Goal: Transaction & Acquisition: Purchase product/service

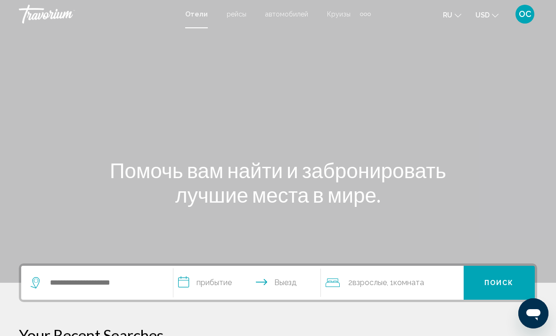
click at [490, 15] on button "USD USD ($) MXN (Mex$) CAD (Can$) GBP (£) EUR (€) AUD (A$) NZD (NZ$) CNY (CN¥)" at bounding box center [487, 15] width 23 height 14
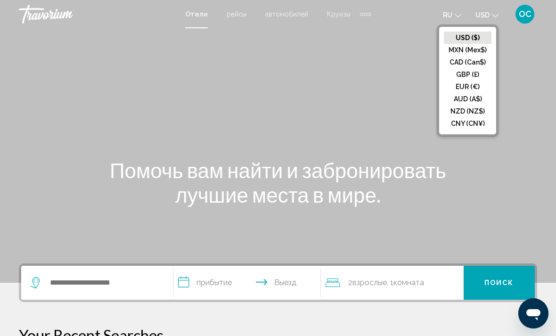
click at [469, 90] on button "EUR (€)" at bounding box center [468, 87] width 48 height 12
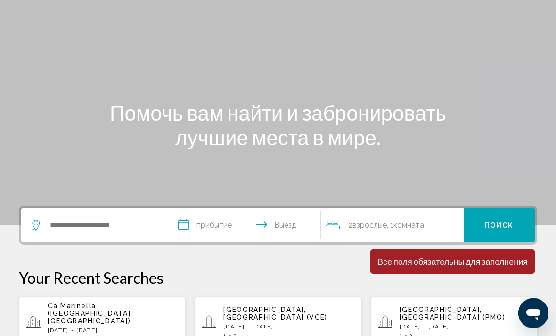
scroll to position [54, 0]
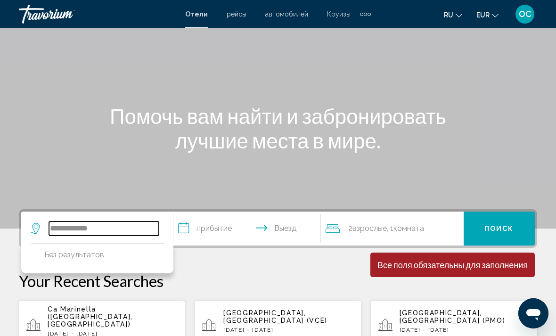
click at [58, 232] on input "**********" at bounding box center [104, 229] width 110 height 14
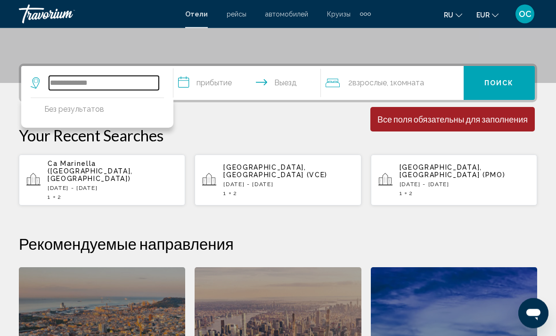
scroll to position [233, 0]
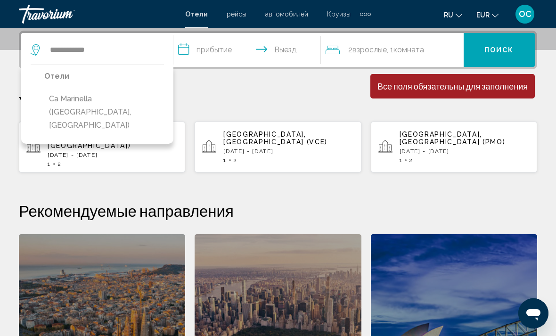
click at [124, 95] on button "Ca Marinella ([GEOGRAPHIC_DATA], [GEOGRAPHIC_DATA])" at bounding box center [104, 112] width 120 height 44
type input "**********"
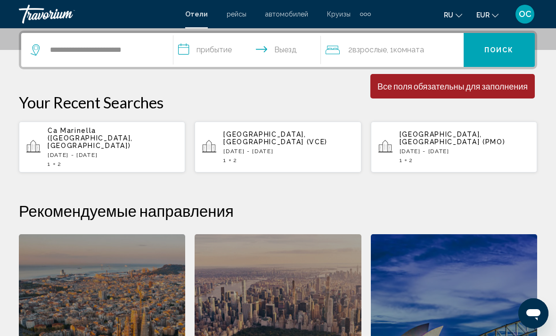
click at [289, 50] on input "**********" at bounding box center [249, 51] width 151 height 37
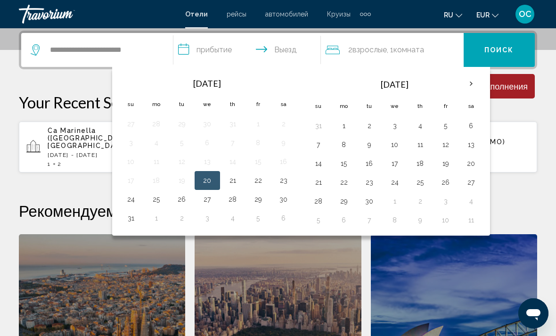
click at [235, 183] on button "21" at bounding box center [232, 180] width 15 height 13
click at [284, 185] on button "23" at bounding box center [283, 180] width 15 height 13
type input "**********"
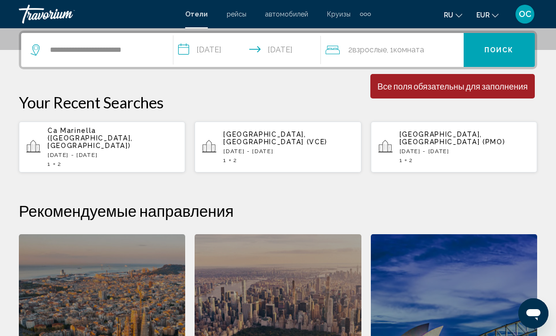
click at [500, 51] on span "Поиск" at bounding box center [500, 51] width 30 height 8
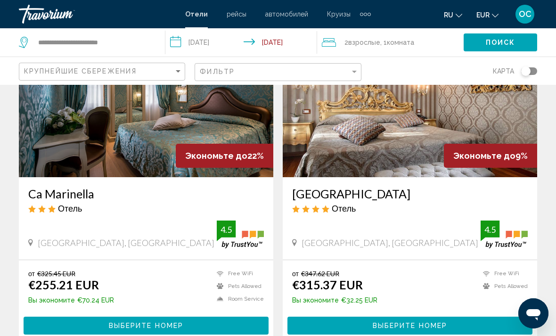
scroll to position [91, 0]
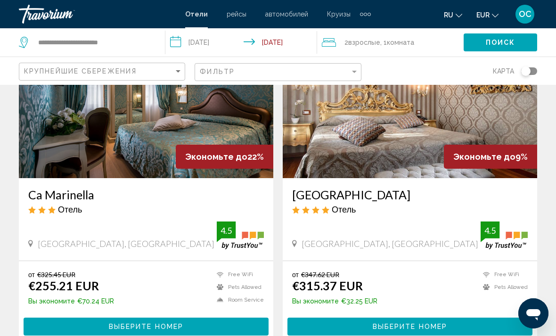
click at [115, 324] on span "Выберите номер" at bounding box center [146, 327] width 74 height 8
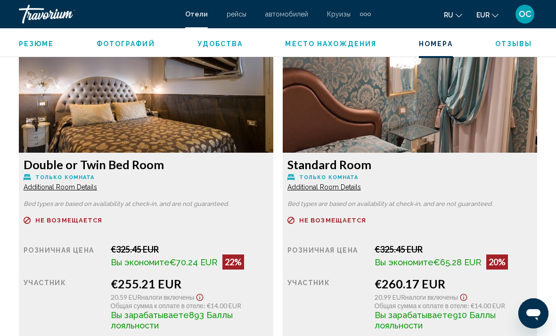
scroll to position [1464, 0]
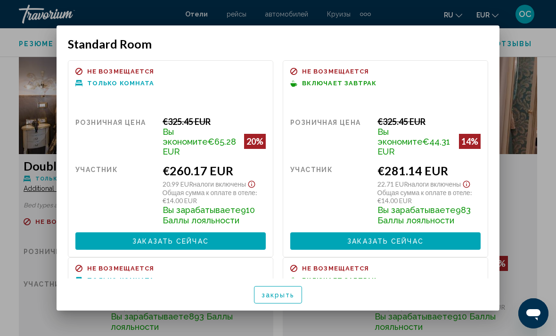
click at [291, 299] on span "закрыть" at bounding box center [278, 295] width 33 height 8
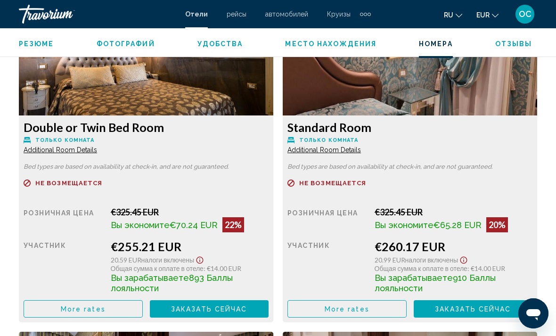
scroll to position [1500, 0]
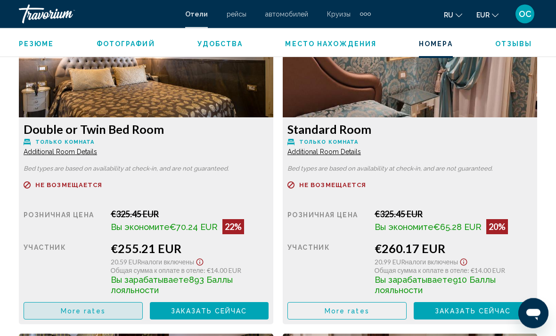
click at [99, 315] on span "More rates" at bounding box center [83, 312] width 45 height 8
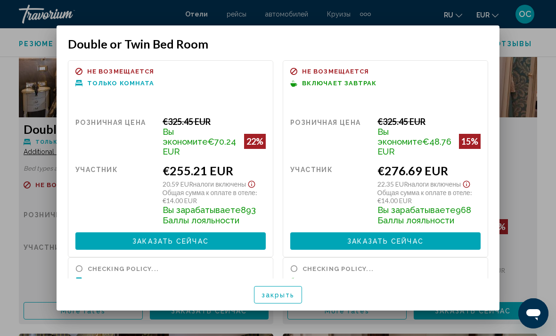
click at [287, 299] on span "закрыть" at bounding box center [278, 295] width 33 height 8
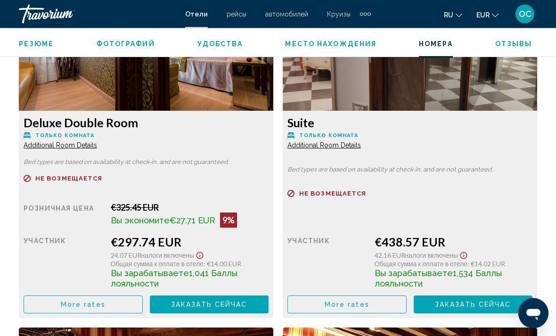
scroll to position [1839, 0]
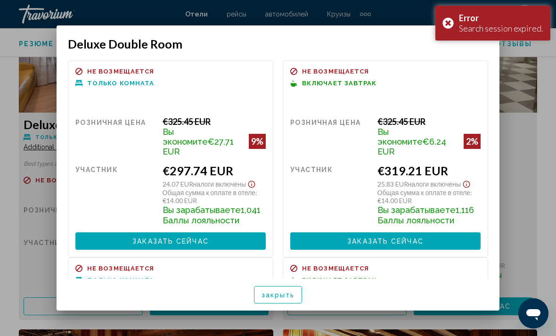
click at [294, 299] on span "закрыть" at bounding box center [278, 295] width 33 height 8
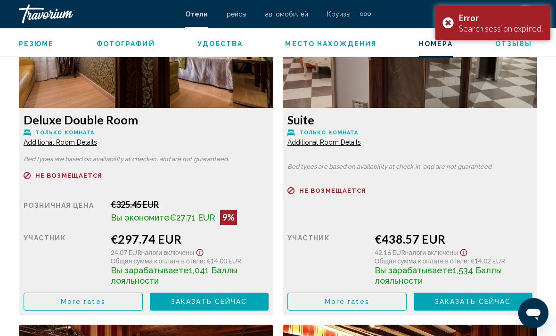
scroll to position [1836, 0]
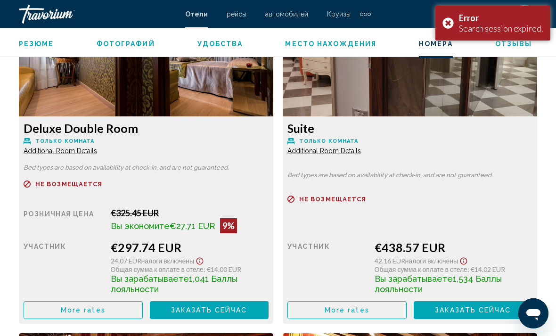
click at [448, 25] on div "Error Search session expired." at bounding box center [493, 23] width 115 height 35
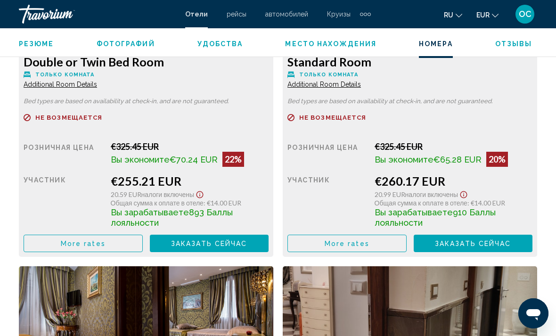
scroll to position [1568, 0]
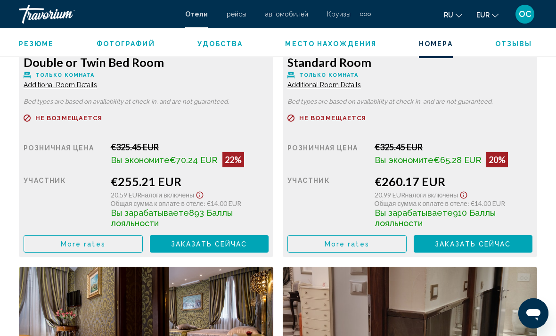
click at [143, 246] on button "More rates" at bounding box center [83, 243] width 119 height 17
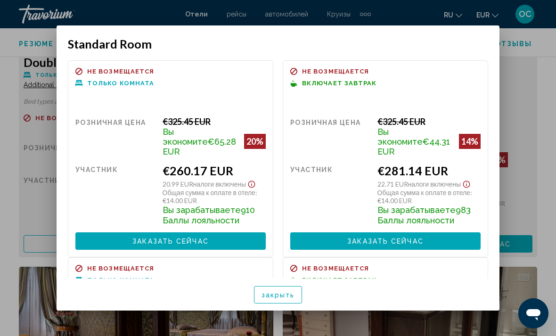
scroll to position [0, 0]
click at [419, 238] on span "Заказать сейчас" at bounding box center [385, 242] width 76 height 8
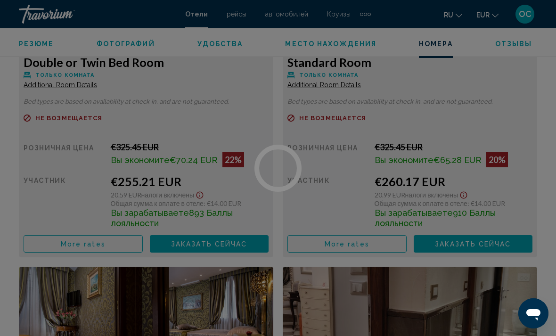
scroll to position [32, 0]
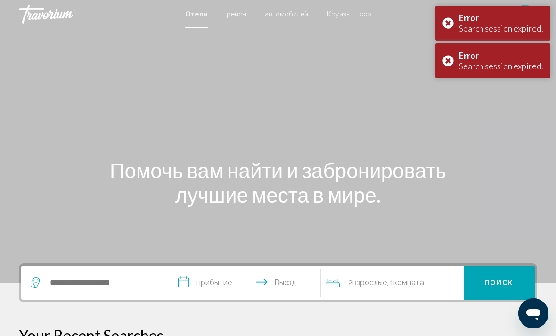
click at [451, 54] on div "Error Search session expired." at bounding box center [493, 60] width 115 height 35
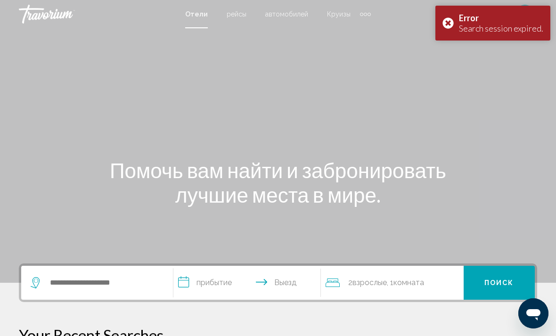
click at [460, 55] on div "Main content" at bounding box center [278, 141] width 556 height 283
click at [453, 53] on div "Main content" at bounding box center [278, 141] width 556 height 283
click at [455, 55] on div "Main content" at bounding box center [278, 141] width 556 height 283
click at [450, 60] on div "Main content" at bounding box center [278, 141] width 556 height 283
click at [2, 221] on div "Main content" at bounding box center [278, 141] width 556 height 283
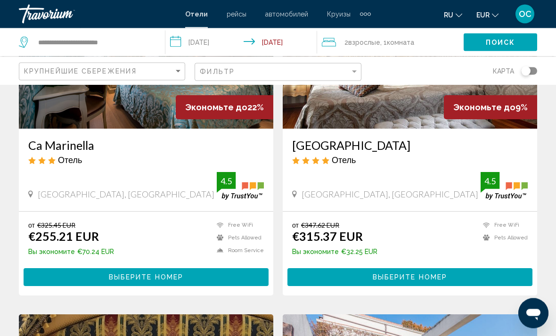
scroll to position [140, 0]
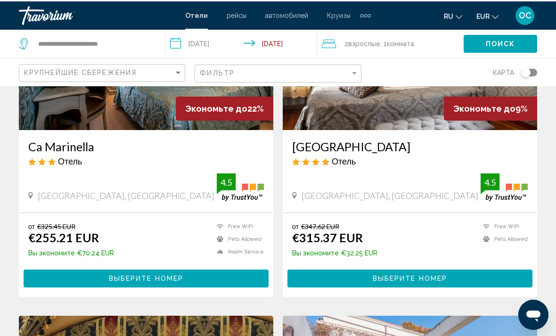
click at [149, 114] on img "Main content" at bounding box center [146, 53] width 255 height 151
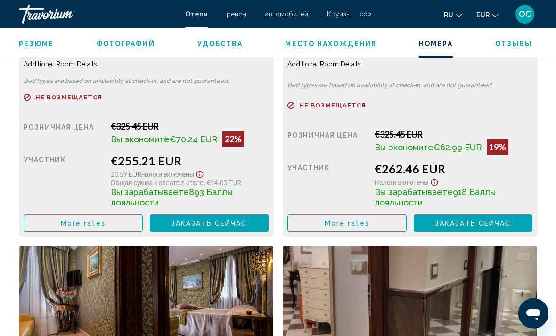
scroll to position [1583, 0]
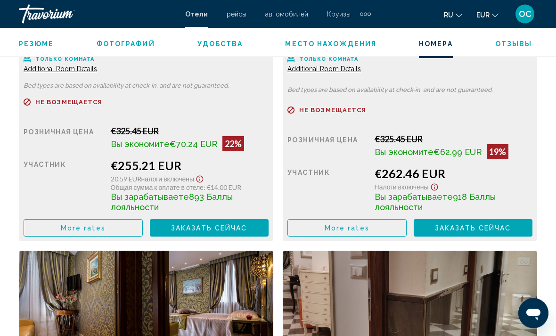
click at [143, 232] on button "More rates" at bounding box center [83, 228] width 119 height 17
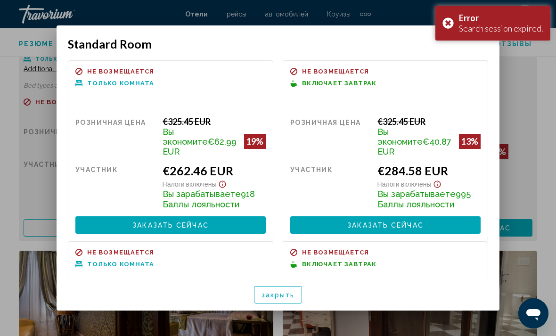
click at [452, 25] on div "Error Search session expired." at bounding box center [493, 23] width 115 height 35
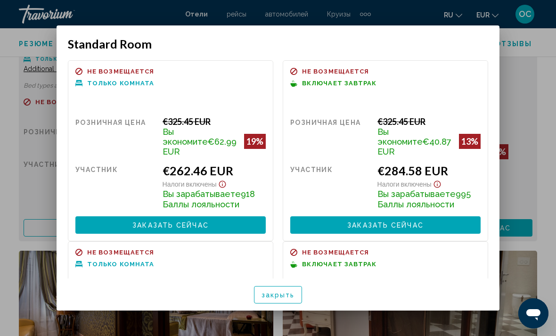
click at [293, 299] on span "закрыть" at bounding box center [278, 295] width 33 height 8
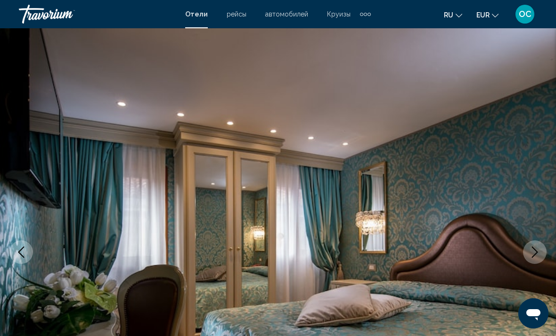
scroll to position [1584, 0]
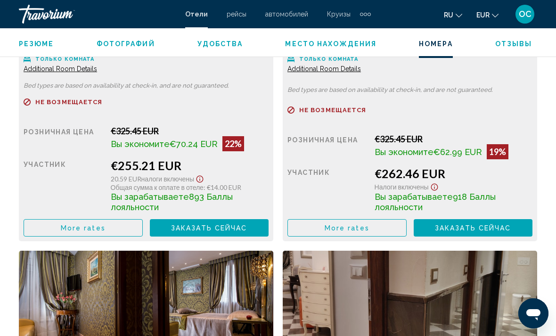
click at [113, 228] on button "More rates" at bounding box center [83, 227] width 119 height 17
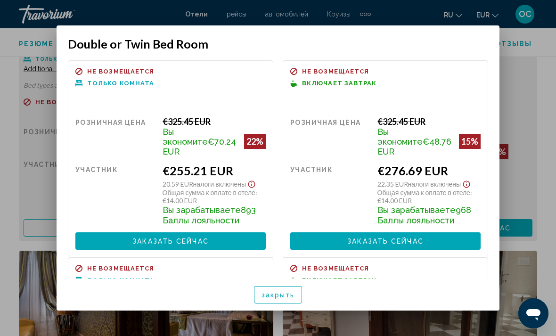
scroll to position [0, 0]
click at [394, 238] on span "Заказать сейчас" at bounding box center [385, 242] width 76 height 8
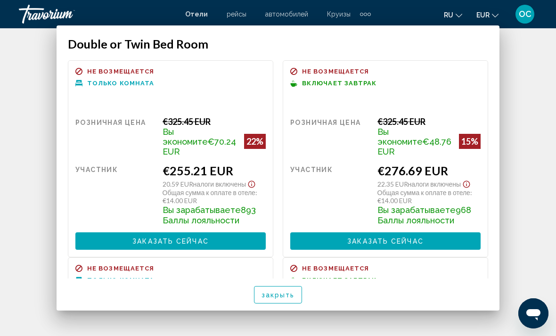
scroll to position [32, 0]
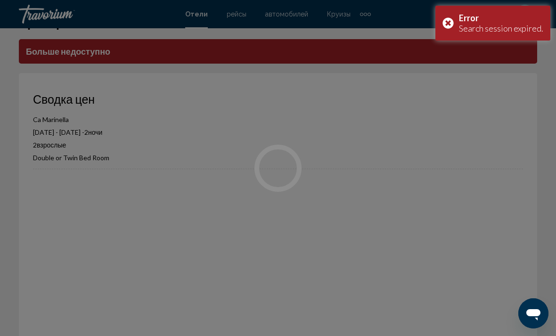
click at [452, 25] on div "Error Search session expired." at bounding box center [493, 23] width 115 height 35
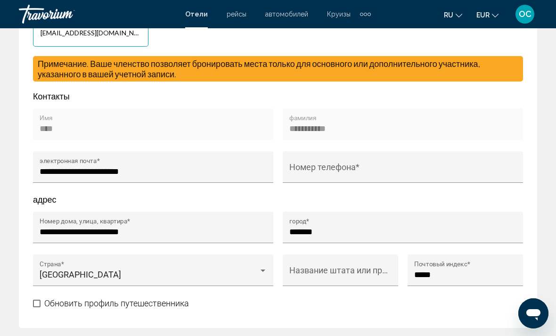
scroll to position [621, 0]
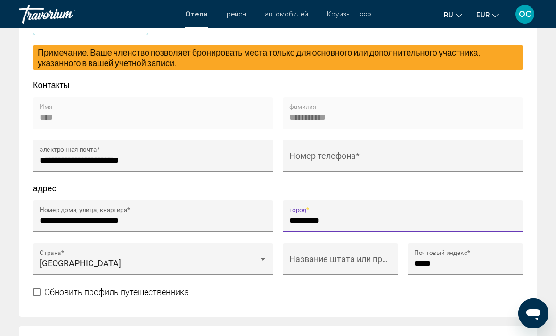
type input "*********"
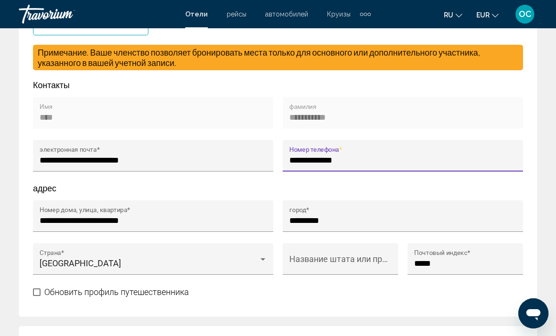
type input "**********"
click at [339, 221] on input "*********" at bounding box center [404, 220] width 228 height 9
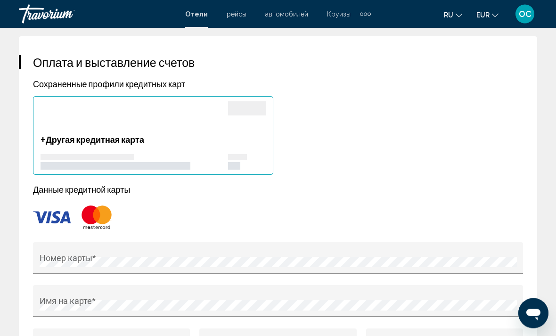
scroll to position [1023, 0]
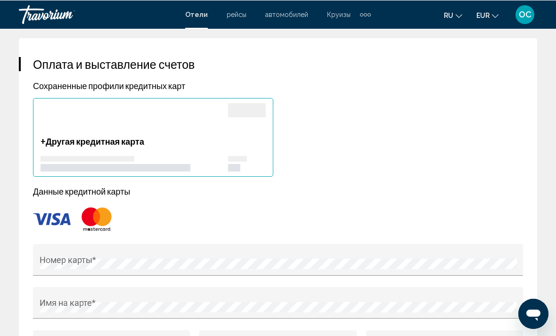
type input "*******"
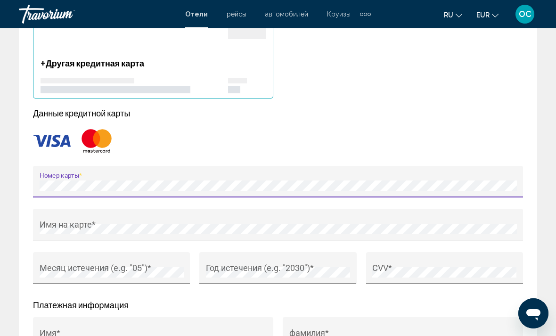
scroll to position [1100, 0]
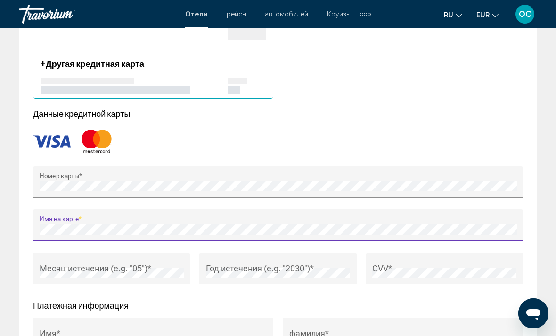
click at [526, 14] on span "OC" at bounding box center [525, 13] width 13 height 9
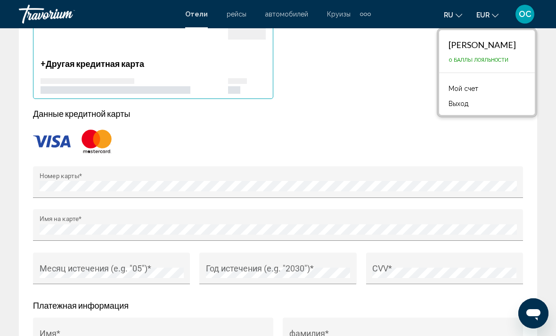
click at [382, 116] on p "Данные кредитной карты" at bounding box center [278, 113] width 490 height 10
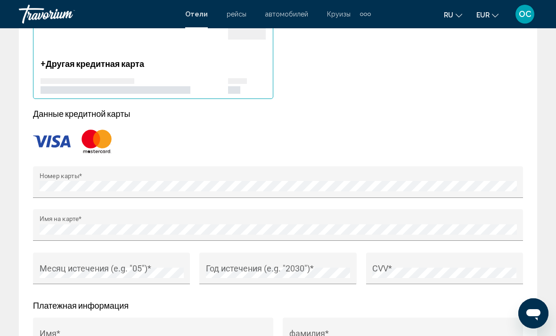
click at [526, 11] on span "OC" at bounding box center [525, 13] width 13 height 9
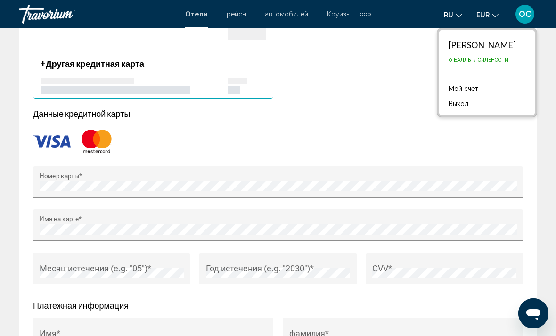
click at [472, 101] on button "Выход" at bounding box center [458, 104] width 29 height 12
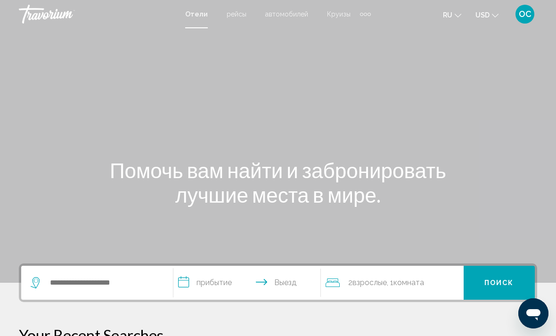
click at [492, 12] on icon "Change currency" at bounding box center [495, 15] width 7 height 7
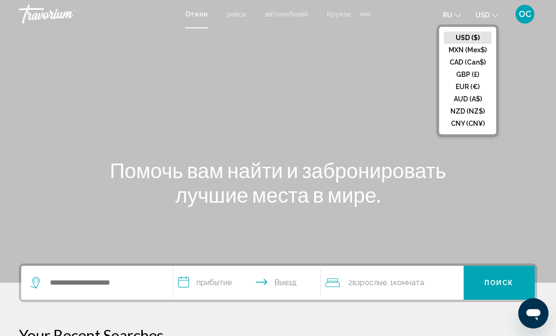
click at [466, 91] on button "EUR (€)" at bounding box center [468, 87] width 48 height 12
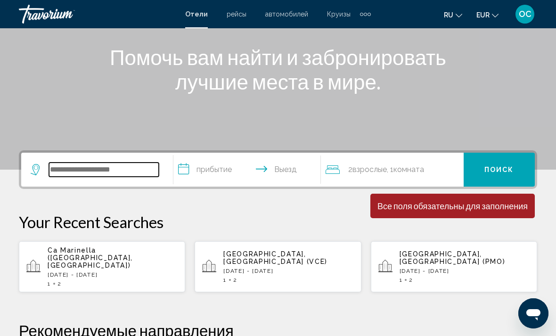
click at [91, 167] on input "Search widget" at bounding box center [104, 170] width 110 height 14
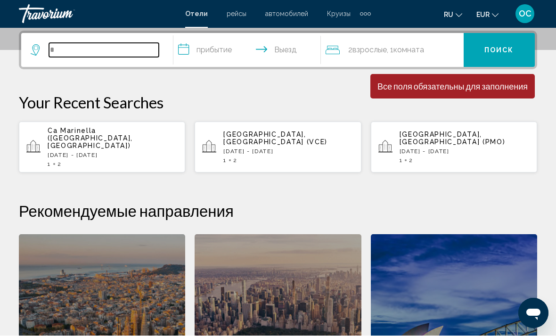
scroll to position [233, 0]
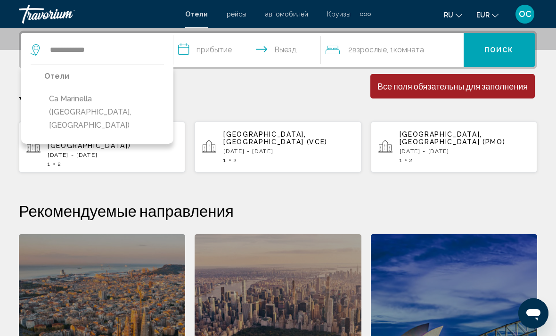
click at [103, 102] on button "Ca Marinella ([GEOGRAPHIC_DATA], [GEOGRAPHIC_DATA])" at bounding box center [104, 112] width 120 height 44
type input "**********"
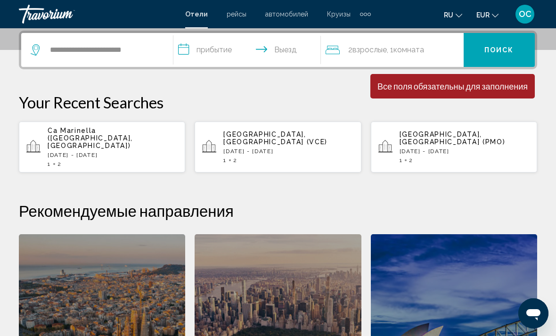
click at [273, 54] on input "**********" at bounding box center [249, 51] width 151 height 37
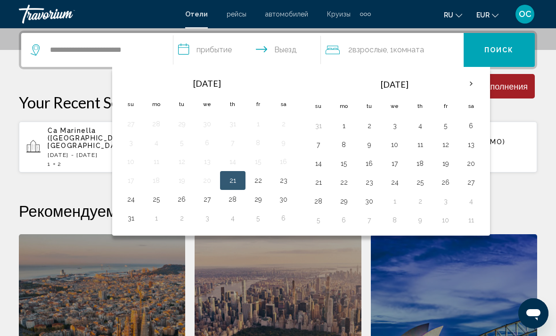
click at [235, 181] on button "21" at bounding box center [232, 180] width 15 height 13
click at [286, 187] on button "23" at bounding box center [283, 180] width 15 height 13
type input "**********"
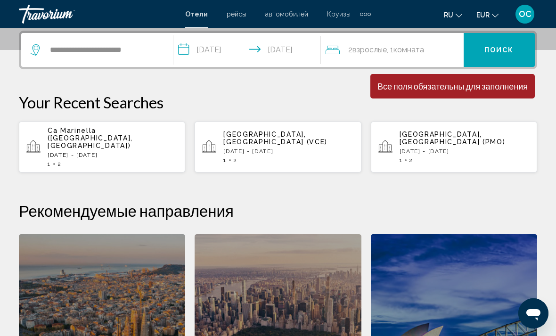
click at [504, 51] on span "Поиск" at bounding box center [500, 51] width 30 height 8
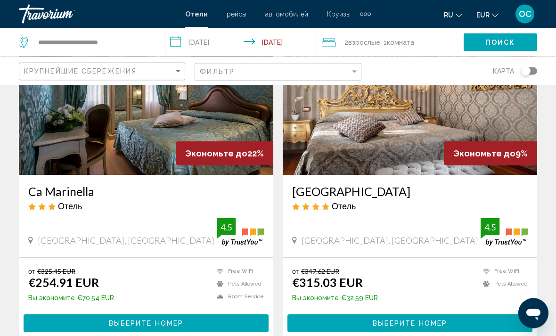
scroll to position [94, 0]
click at [97, 325] on button "Выберите номер" at bounding box center [146, 322] width 245 height 17
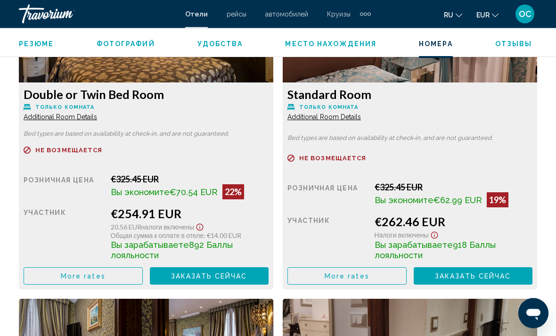
scroll to position [1535, 0]
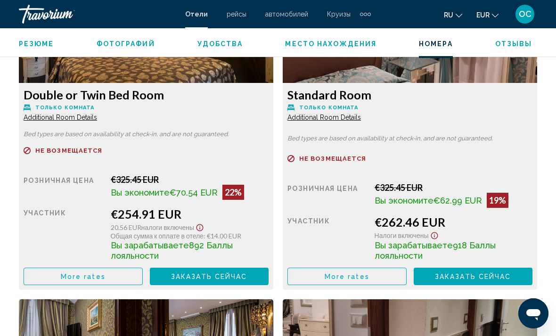
click at [143, 275] on button "More rates" at bounding box center [83, 276] width 119 height 17
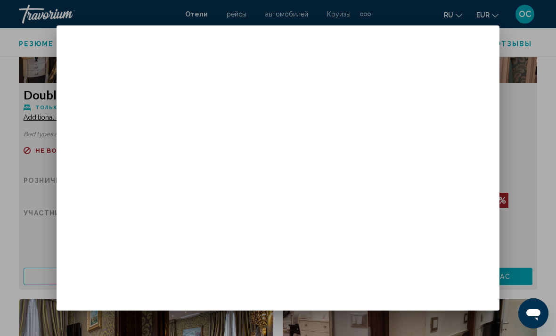
scroll to position [0, 0]
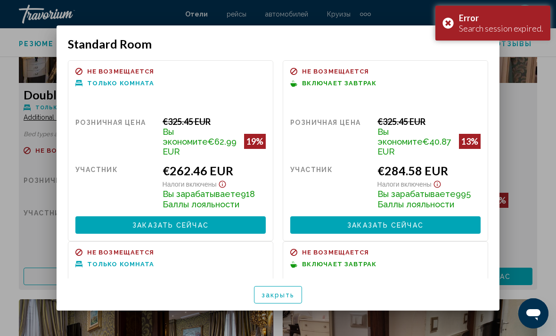
click at [389, 222] on span "Заказать сейчас" at bounding box center [385, 226] width 76 height 8
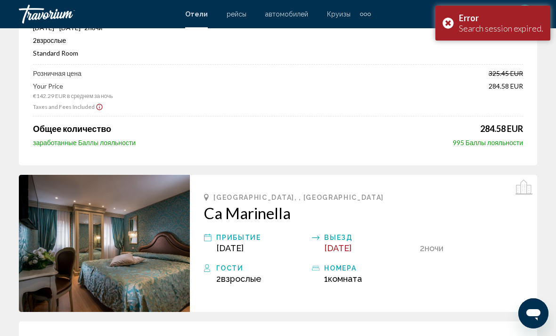
scroll to position [124, 0]
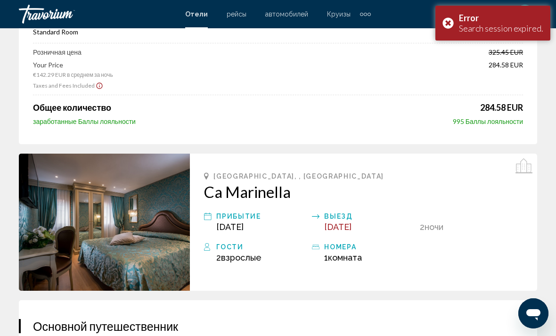
click at [449, 27] on div "Error Search session expired." at bounding box center [493, 23] width 115 height 35
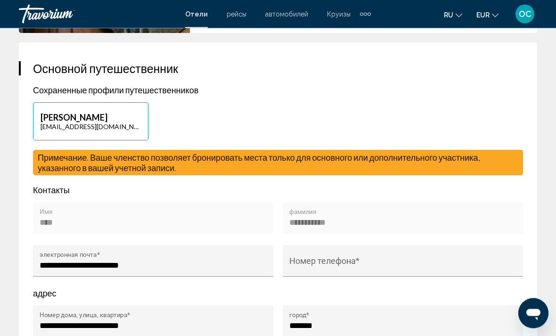
scroll to position [381, 0]
type input "*"
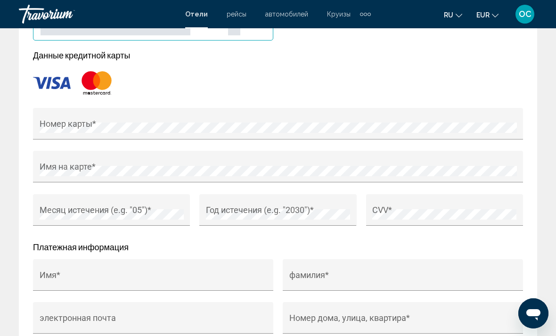
scroll to position [1021, 0]
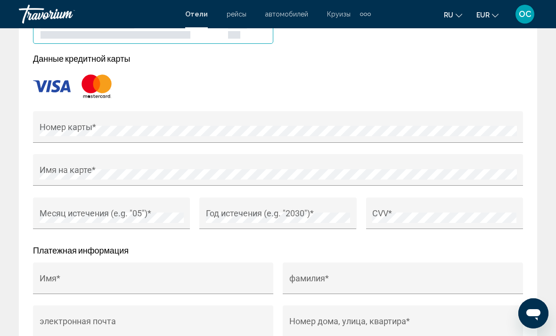
type input "**********"
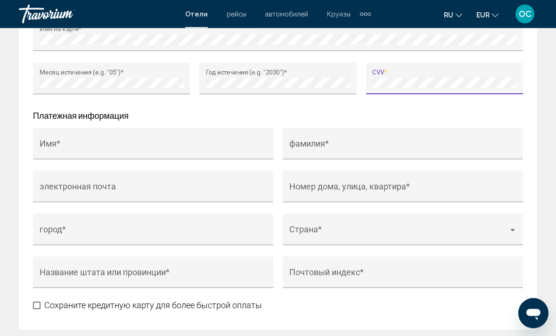
scroll to position [1158, 0]
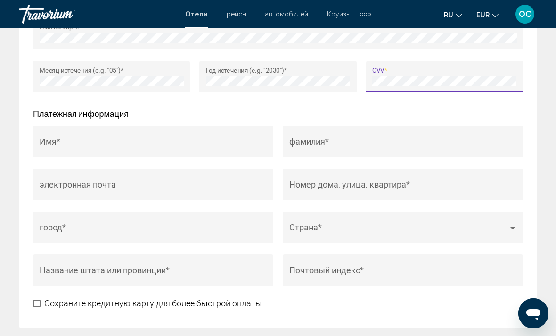
click at [223, 142] on input "Имя *" at bounding box center [154, 145] width 228 height 9
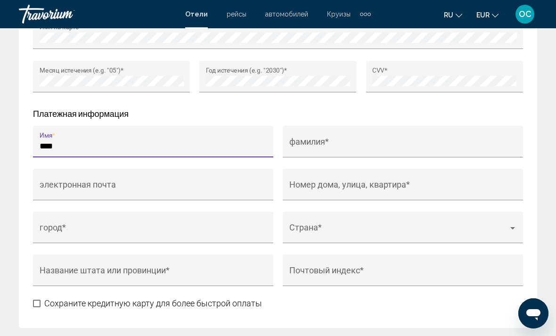
type input "****"
click at [433, 143] on input "фамилия *" at bounding box center [404, 145] width 228 height 9
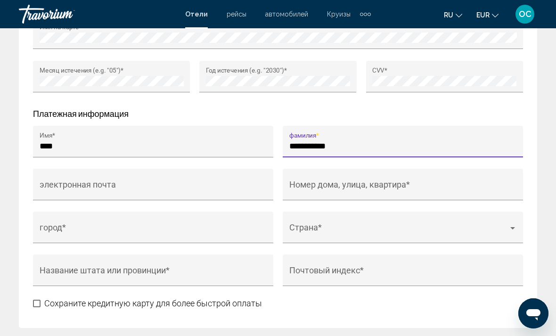
type input "**********"
click at [182, 177] on div "электронная почта" at bounding box center [154, 187] width 228 height 25
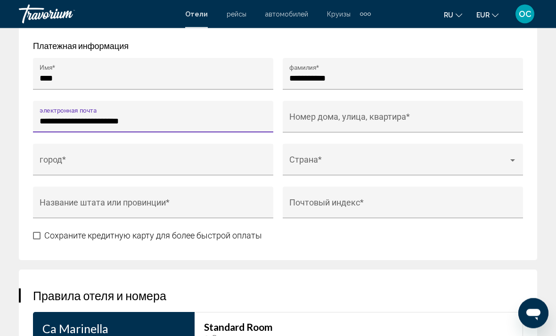
scroll to position [1226, 0]
type input "**********"
click at [412, 118] on input "Номер дома, улица, квартира *" at bounding box center [404, 120] width 228 height 9
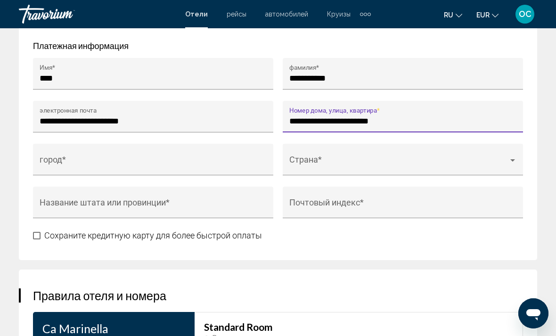
type input "**********"
click at [206, 157] on div "город *" at bounding box center [154, 162] width 228 height 25
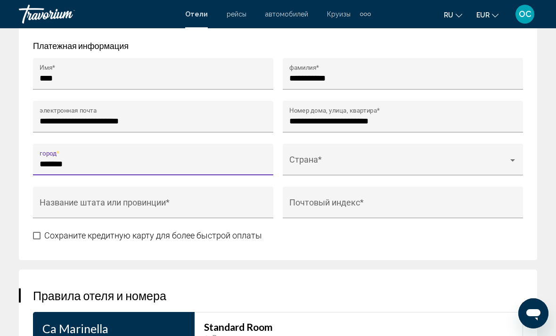
type input "*******"
click at [378, 161] on span "Main content" at bounding box center [399, 163] width 219 height 9
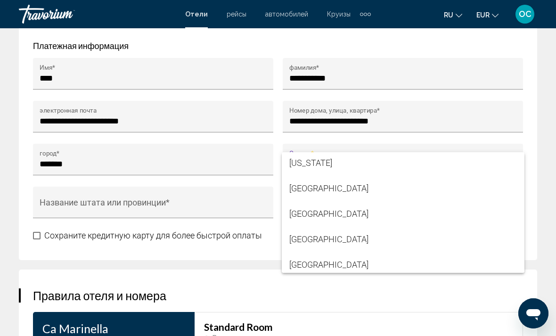
scroll to position [2118, 0]
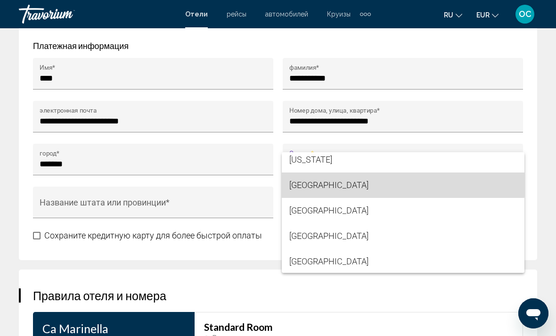
click at [309, 182] on span "[GEOGRAPHIC_DATA]" at bounding box center [404, 185] width 228 height 25
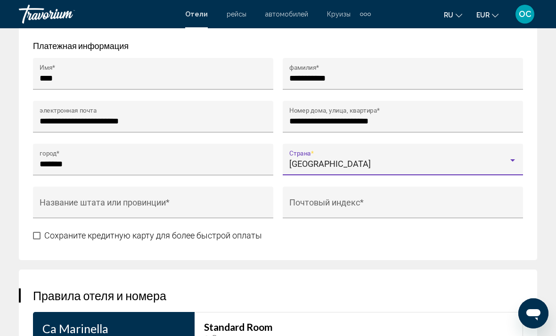
click at [177, 208] on input "Название штата или провинции *" at bounding box center [154, 206] width 228 height 9
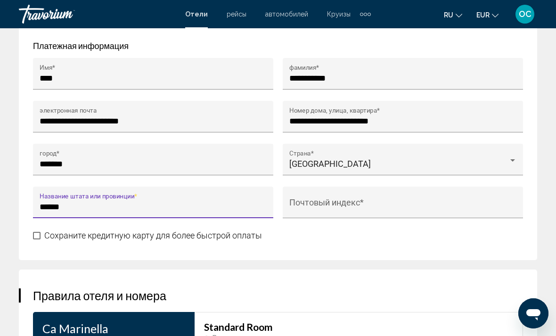
type input "******"
click at [364, 204] on input "Почтовый индекс *" at bounding box center [404, 206] width 228 height 9
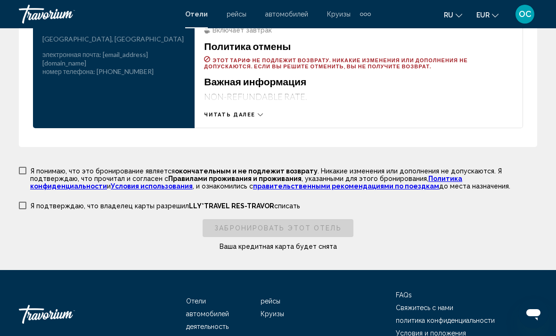
scroll to position [1534, 0]
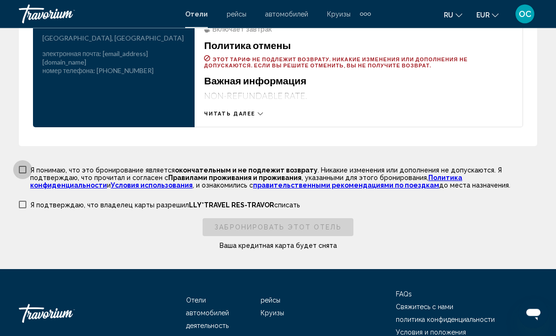
type input "*****"
click at [25, 172] on span "Main content" at bounding box center [23, 170] width 8 height 8
click at [25, 208] on span "Main content" at bounding box center [23, 205] width 8 height 8
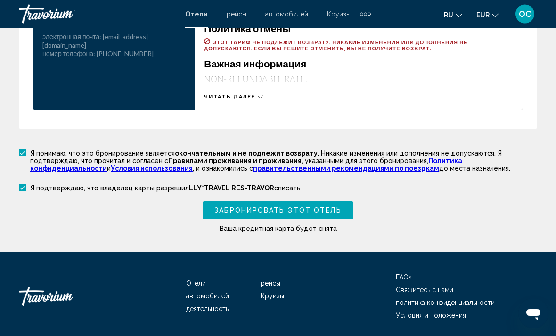
scroll to position [1554, 0]
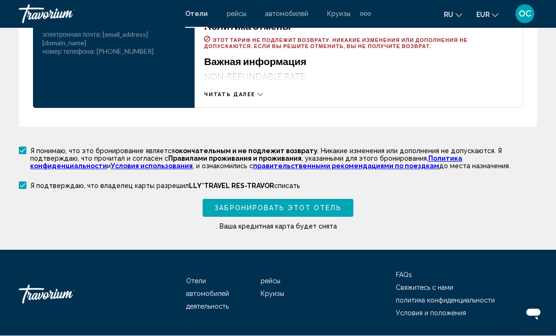
click at [320, 213] on span "Забронировать этот отель" at bounding box center [278, 209] width 127 height 8
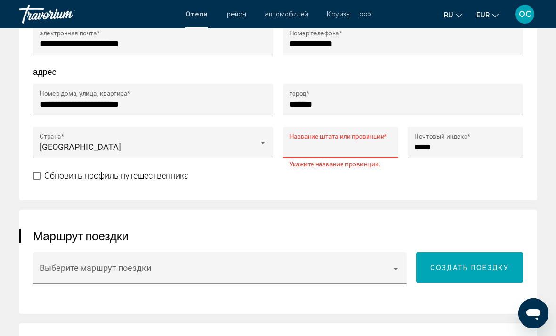
scroll to position [589, 0]
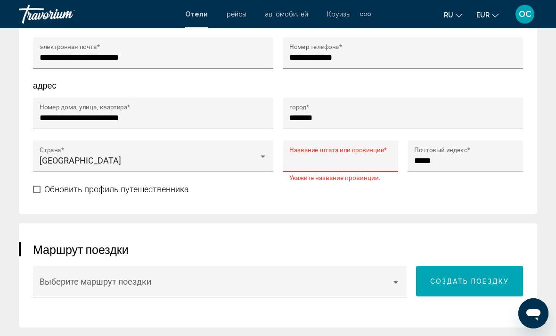
click at [339, 160] on input "Название штата или провинции *" at bounding box center [341, 160] width 103 height 9
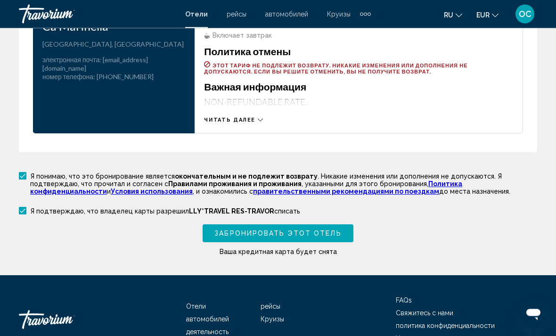
scroll to position [1530, 0]
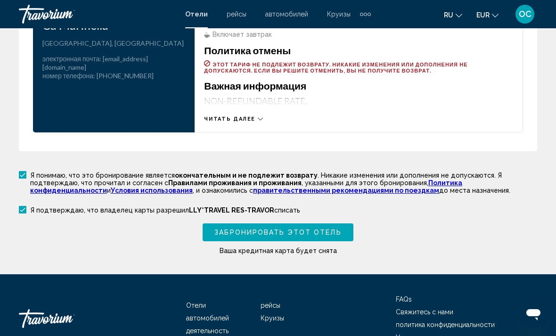
type input "******"
click at [308, 235] on span "Забронировать этот отель" at bounding box center [278, 233] width 127 height 8
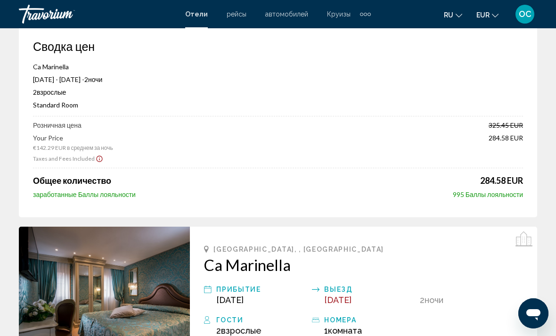
scroll to position [0, 0]
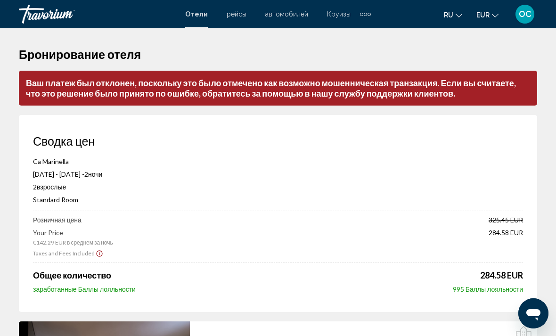
click at [424, 190] on div "2 Взрослый Взрослые , 0 Ребенок Дети ( возраст )" at bounding box center [278, 187] width 490 height 8
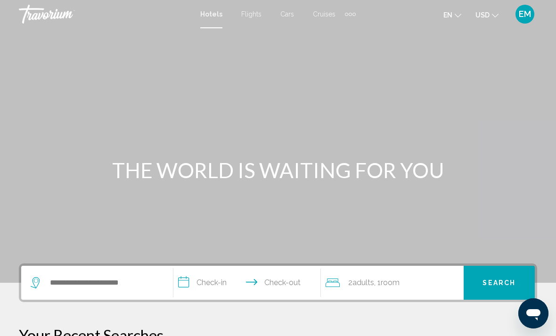
click at [483, 19] on button "USD USD ($) MXN (Mex$) CAD (Can$) GBP (£) EUR (€) AUD (A$) NZD (NZ$) CNY (CN¥)" at bounding box center [487, 15] width 23 height 14
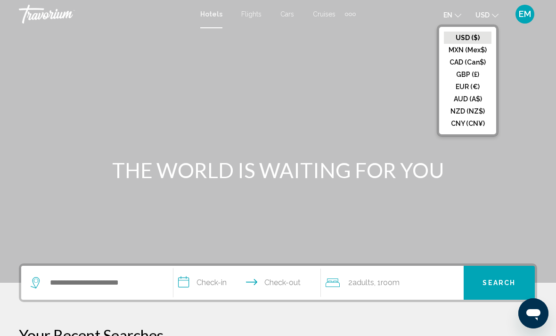
click at [467, 84] on button "EUR (€)" at bounding box center [468, 87] width 48 height 12
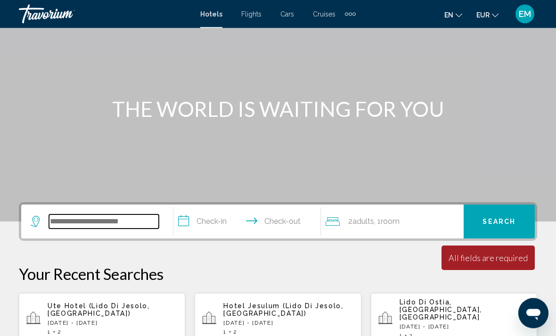
click at [100, 223] on input "Search widget" at bounding box center [104, 222] width 110 height 14
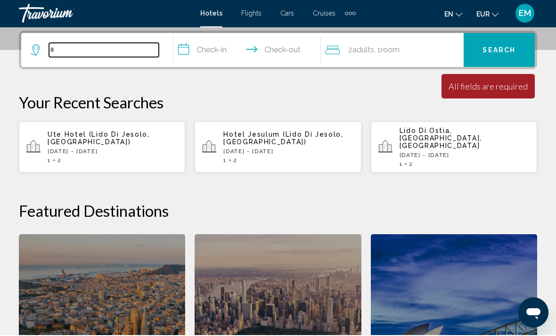
scroll to position [233, 0]
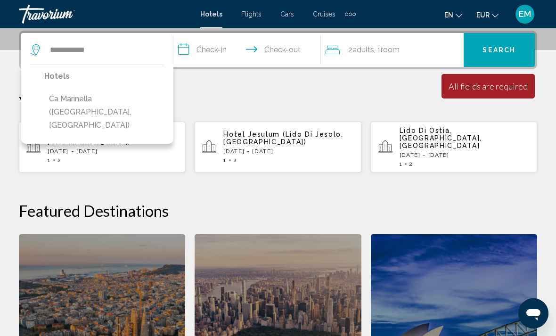
click at [111, 105] on button "Ca Marinella ([GEOGRAPHIC_DATA], [GEOGRAPHIC_DATA])" at bounding box center [104, 112] width 120 height 44
type input "**********"
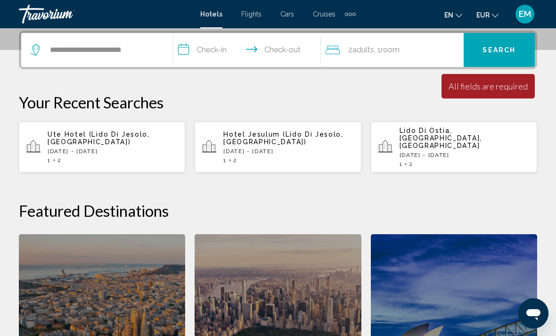
click at [261, 49] on input "**********" at bounding box center [249, 51] width 151 height 37
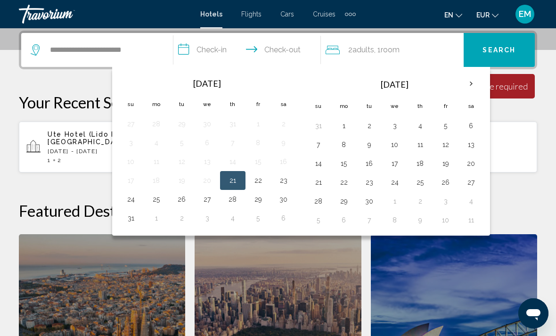
click at [234, 178] on button "21" at bounding box center [232, 180] width 15 height 13
click at [284, 180] on button "23" at bounding box center [283, 180] width 15 height 13
type input "**********"
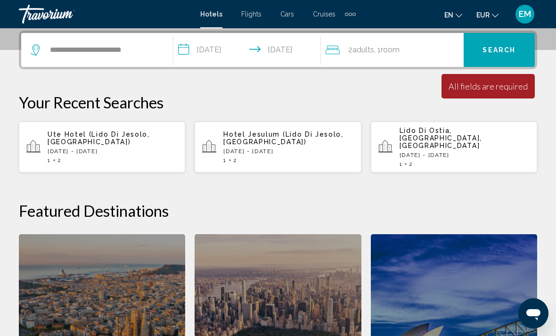
click at [496, 45] on button "Search" at bounding box center [499, 50] width 71 height 34
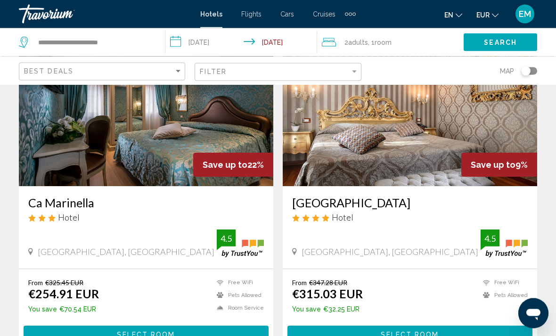
scroll to position [82, 0]
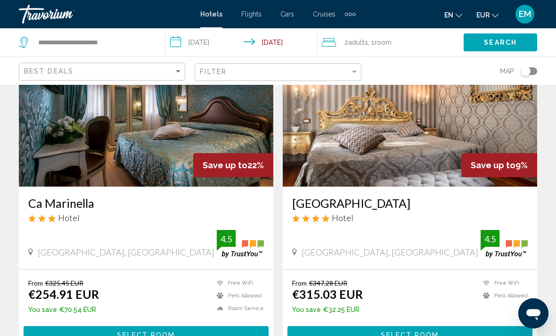
click at [187, 159] on img "Main content" at bounding box center [146, 111] width 255 height 151
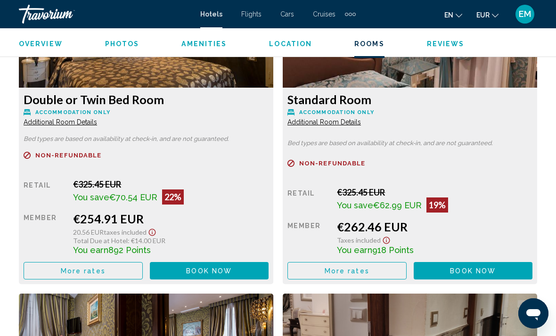
scroll to position [1533, 0]
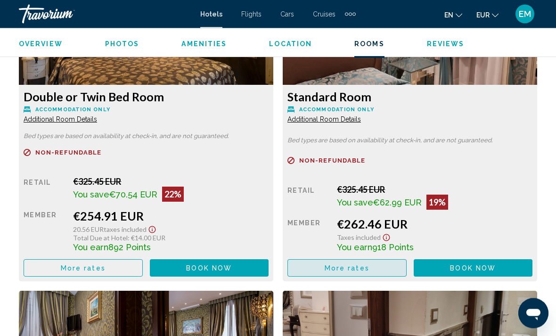
click at [143, 267] on button "More rates" at bounding box center [83, 268] width 119 height 17
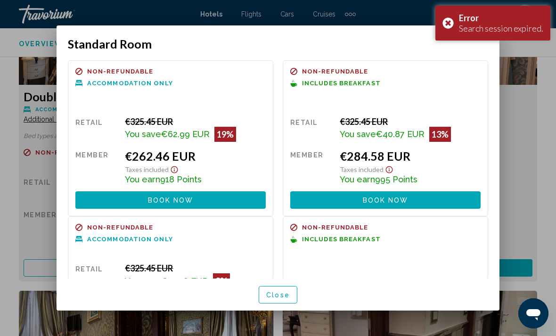
click at [422, 191] on button "Book now No longer available" at bounding box center [385, 199] width 190 height 17
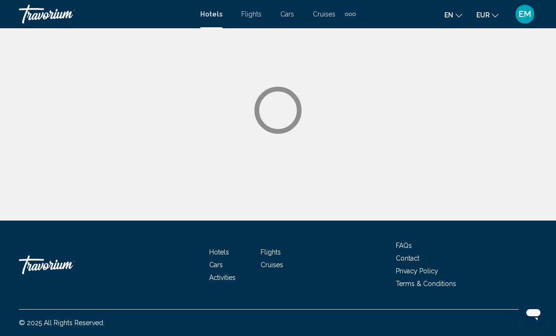
scroll to position [32, 0]
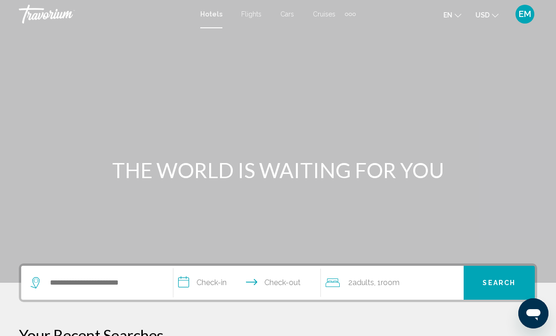
click at [496, 12] on icon "Change currency" at bounding box center [495, 15] width 7 height 7
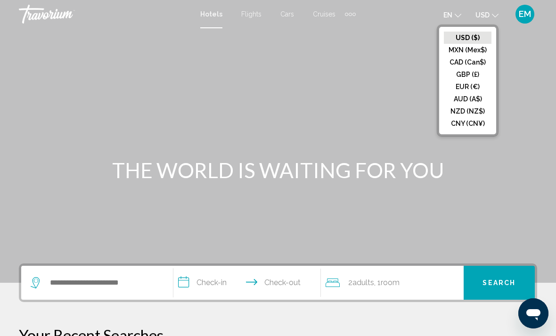
click at [470, 88] on button "EUR (€)" at bounding box center [468, 87] width 48 height 12
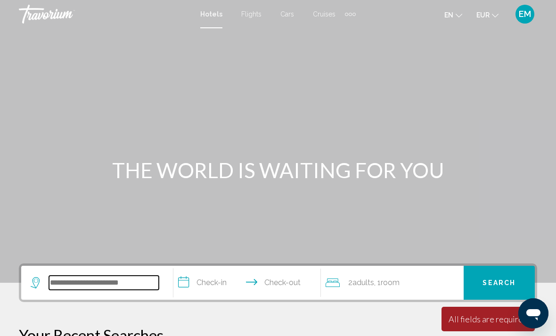
click at [111, 281] on input "Search widget" at bounding box center [104, 283] width 110 height 14
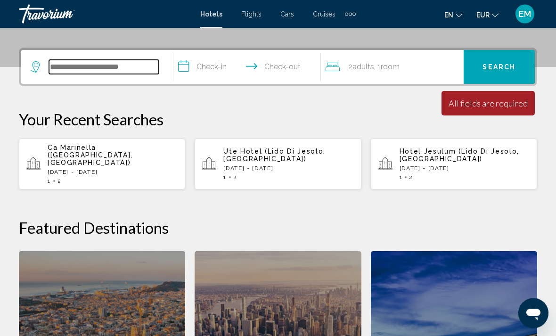
scroll to position [233, 0]
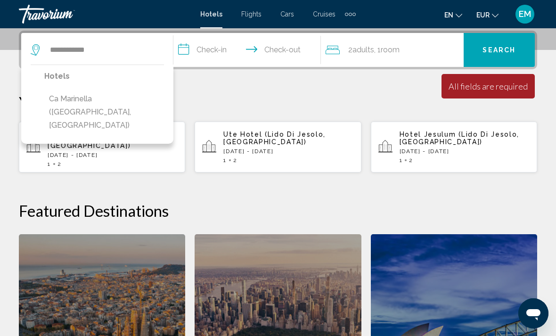
click at [119, 100] on button "Ca Marinella ([GEOGRAPHIC_DATA], [GEOGRAPHIC_DATA])" at bounding box center [104, 112] width 120 height 44
type input "**********"
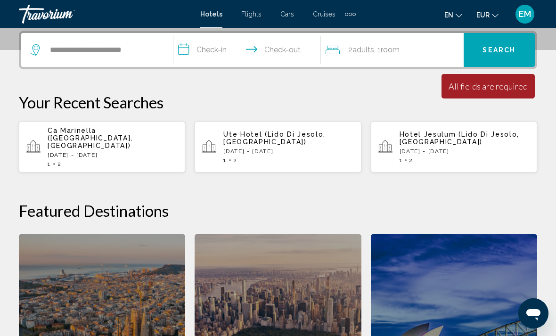
click at [269, 47] on input "**********" at bounding box center [249, 51] width 151 height 37
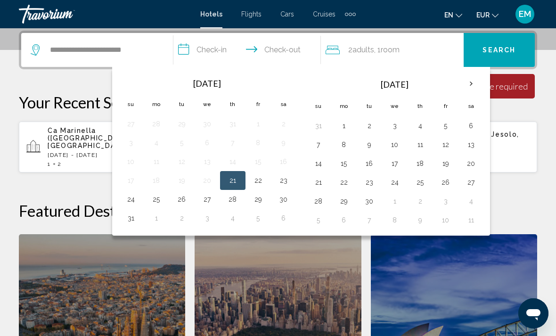
click at [238, 180] on button "21" at bounding box center [232, 180] width 15 height 13
click at [289, 182] on button "23" at bounding box center [283, 180] width 15 height 13
type input "**********"
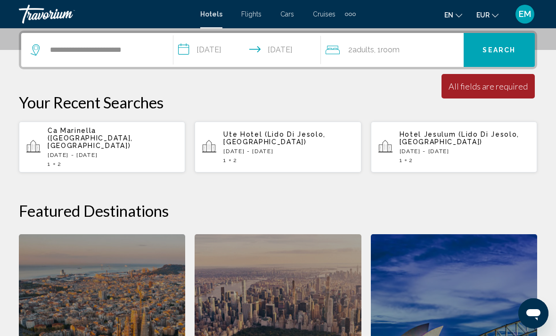
click at [514, 39] on button "Search" at bounding box center [499, 50] width 71 height 34
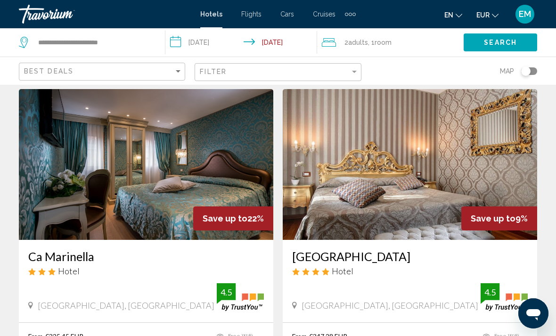
scroll to position [37, 0]
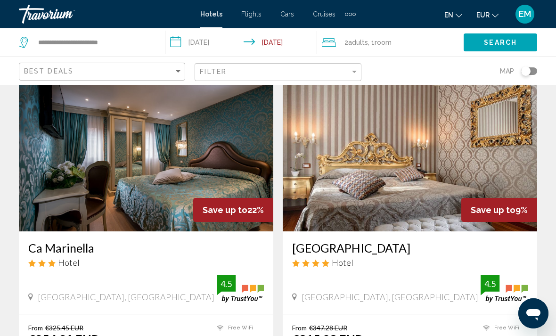
click at [164, 170] on img "Main content" at bounding box center [146, 156] width 255 height 151
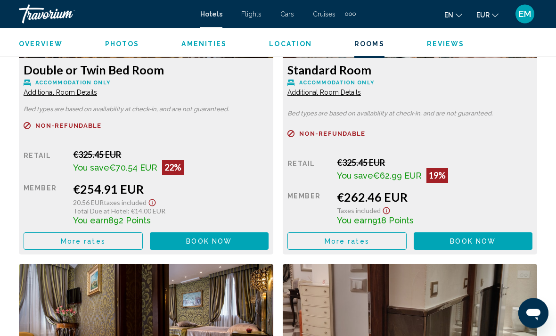
scroll to position [1561, 0]
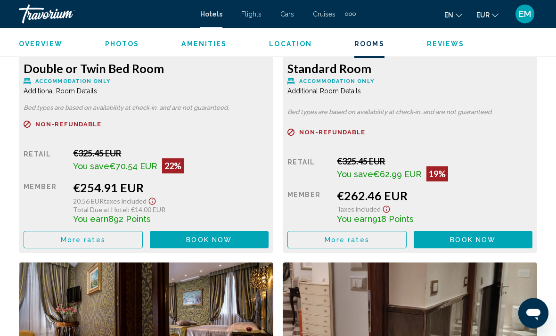
click at [143, 238] on button "More rates" at bounding box center [83, 240] width 119 height 17
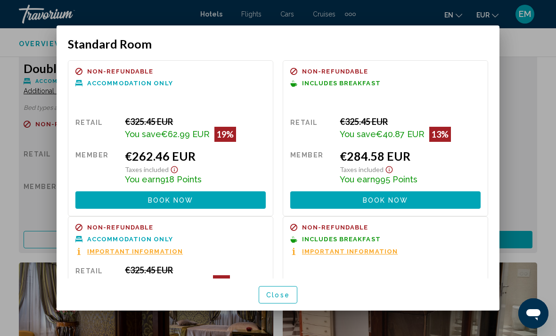
click at [422, 191] on button "Book now No longer available" at bounding box center [385, 199] width 190 height 17
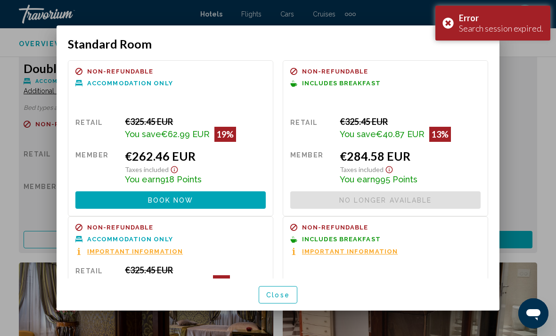
click at [278, 299] on span "Close" at bounding box center [278, 295] width 24 height 8
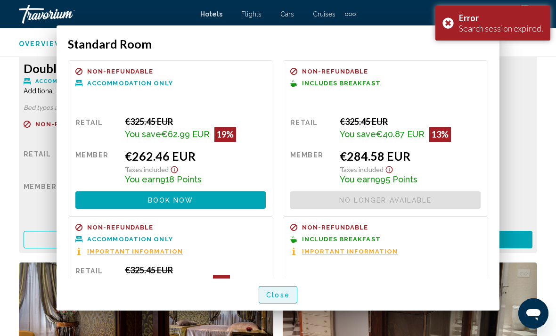
scroll to position [1562, 0]
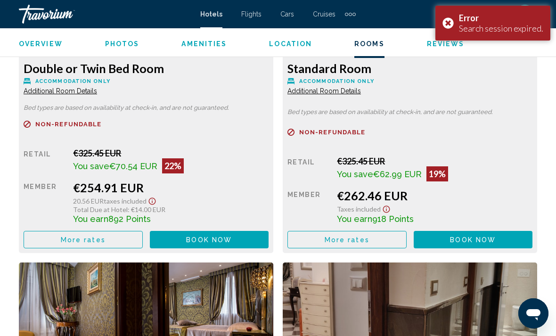
click at [107, 242] on button "More rates" at bounding box center [83, 239] width 119 height 17
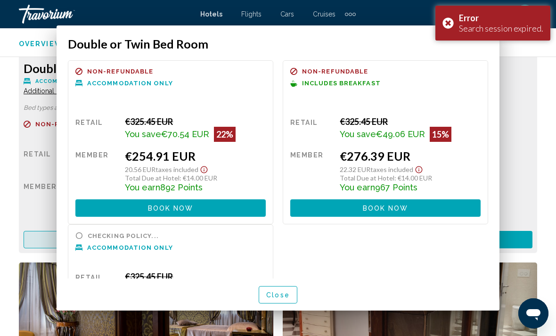
scroll to position [0, 0]
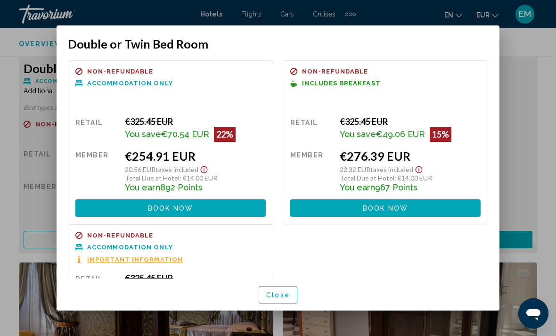
click at [425, 199] on button "Book now No longer available" at bounding box center [385, 207] width 190 height 17
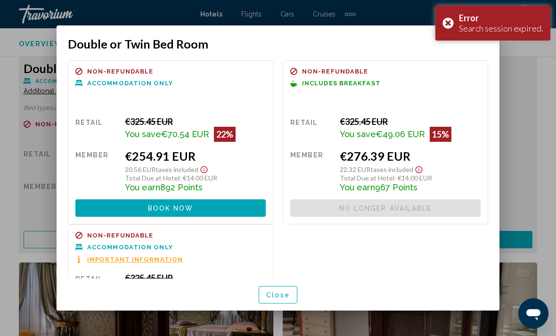
click at [182, 205] on button "Book now No longer available" at bounding box center [170, 207] width 190 height 17
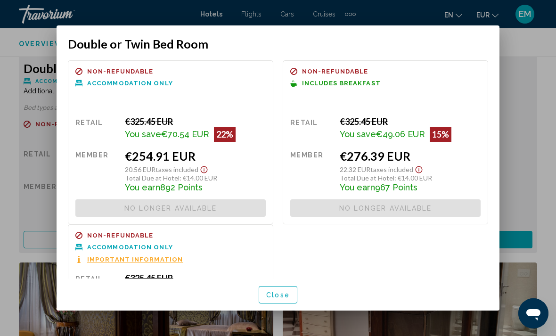
click at [289, 299] on span "Close" at bounding box center [278, 295] width 24 height 8
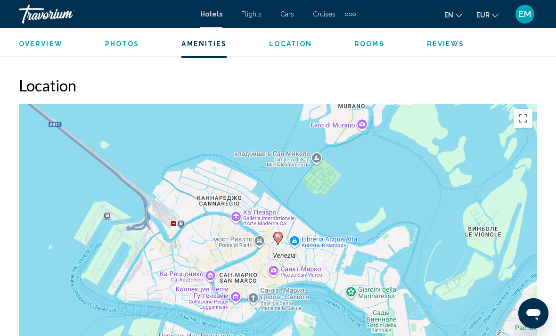
scroll to position [1009, 0]
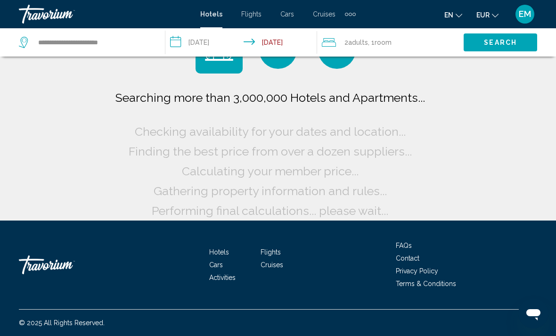
scroll to position [44, 0]
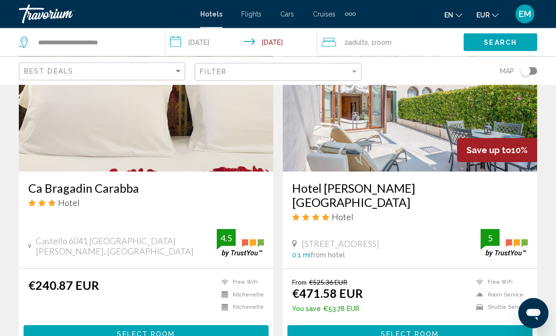
scroll to position [454, 0]
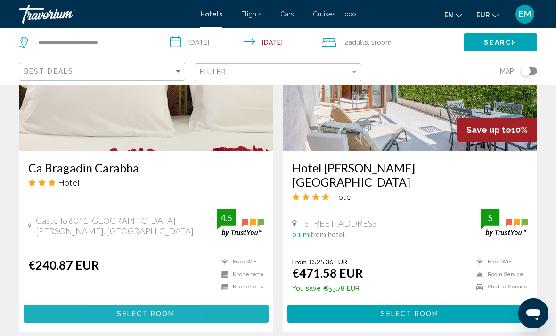
click at [117, 311] on span "Select Room" at bounding box center [146, 315] width 58 height 8
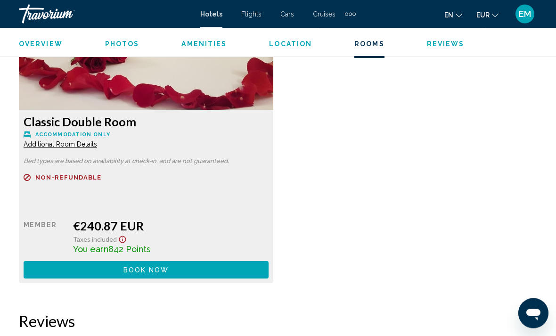
scroll to position [1527, 0]
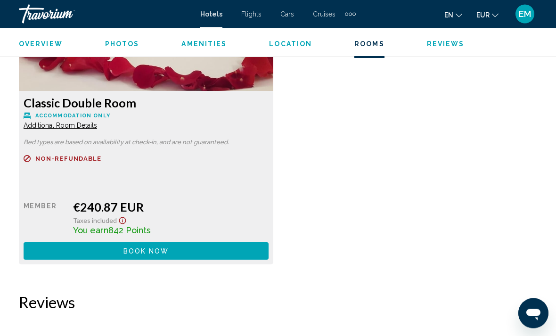
click at [221, 248] on button "Book now No longer available" at bounding box center [146, 251] width 245 height 17
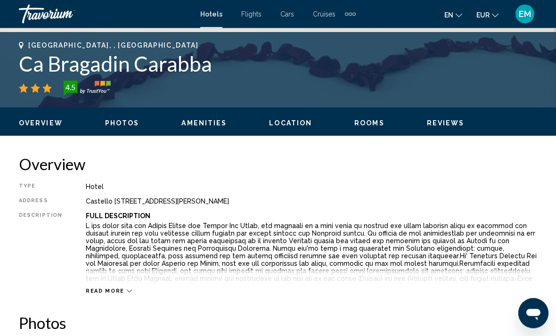
scroll to position [369, 0]
